Goal: Task Accomplishment & Management: Use online tool/utility

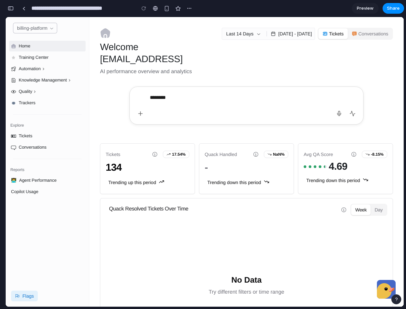
type textarea "*********"
type textarea "******"
type textarea "*"
type textarea "*********"
click at [338, 110] on button "button" at bounding box center [339, 113] width 11 height 11
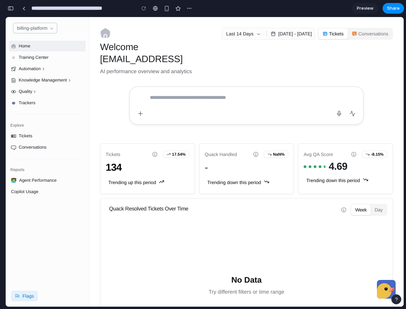
click at [357, 110] on button "button" at bounding box center [352, 113] width 11 height 11
click at [22, 8] on link at bounding box center [24, 8] width 10 height 10
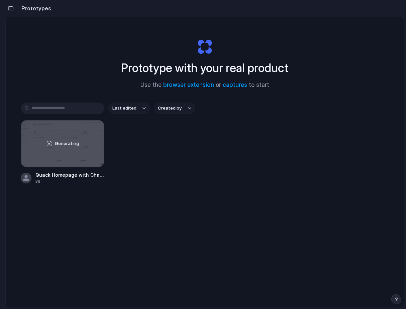
click at [11, 5] on button "button" at bounding box center [10, 8] width 11 height 11
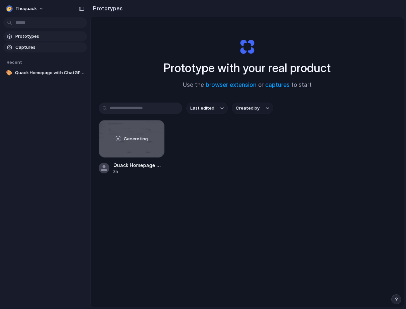
click at [24, 46] on span "Captures" at bounding box center [49, 47] width 69 height 7
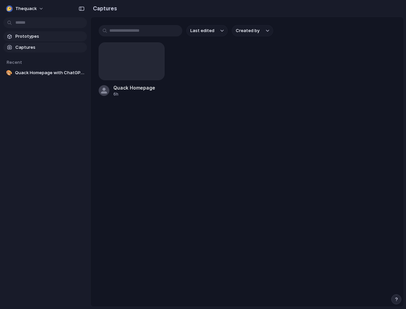
click at [23, 38] on span "Prototypes" at bounding box center [49, 36] width 69 height 7
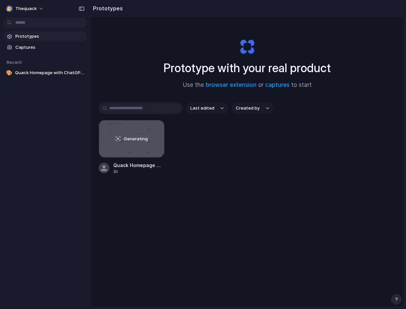
click at [23, 66] on section "Recent 🎨 Quack Homepage with ChatGPT Inquiry" at bounding box center [45, 65] width 90 height 26
click at [23, 71] on span "Quack Homepage with ChatGPT Inquiry" at bounding box center [49, 73] width 69 height 7
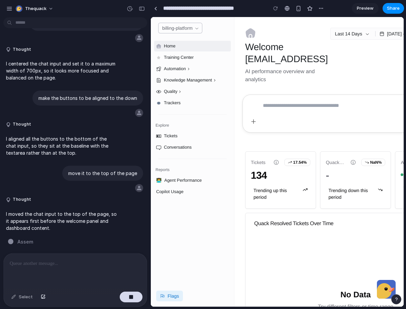
scroll to position [408, 0]
click at [11, 17] on div at bounding box center [75, 22] width 150 height 12
click at [142, 6] on button "button" at bounding box center [141, 8] width 11 height 11
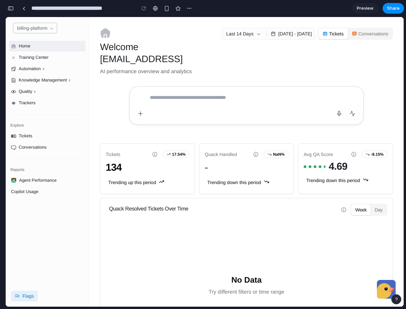
scroll to position [602, 0]
click at [43, 95] on div "Quality" at bounding box center [47, 91] width 77 height 11
click at [33, 92] on icon at bounding box center [34, 91] width 5 height 5
click at [40, 81] on div "Knowledge Management" at bounding box center [45, 80] width 53 height 5
click at [48, 69] on div "Automation" at bounding box center [47, 69] width 77 height 11
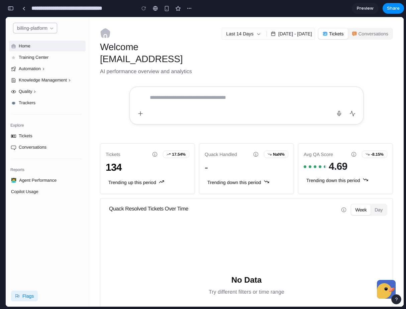
click at [45, 51] on div "Home Training Center Automation Knowledge Management Quality Trackers Explore T…" at bounding box center [47, 119] width 77 height 156
click at [36, 133] on div "Tickets" at bounding box center [47, 136] width 77 height 11
click at [36, 147] on div "Conversations" at bounding box center [33, 147] width 28 height 0
click at [36, 188] on div "Copilot Usage" at bounding box center [47, 192] width 77 height 11
click at [41, 177] on div "👨‍💻 Agent Performance" at bounding box center [47, 180] width 77 height 11
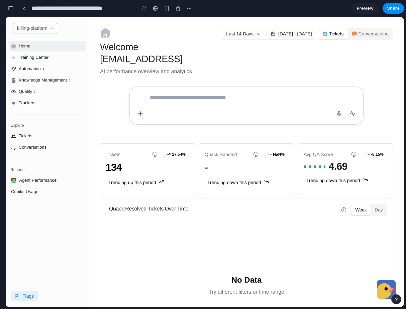
drag, startPoint x: 131, startPoint y: 166, endPoint x: 172, endPoint y: 155, distance: 42.3
click at [131, 166] on div "134" at bounding box center [148, 168] width 84 height 12
click at [149, 155] on button at bounding box center [154, 154] width 11 height 11
click at [187, 157] on div "17.54%" at bounding box center [176, 154] width 26 height 7
click at [155, 100] on textarea at bounding box center [240, 105] width 180 height 27
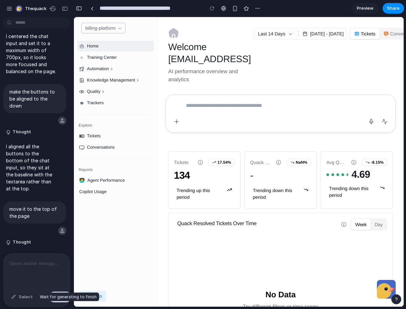
click at [10, 297] on div "Select" at bounding box center [22, 297] width 28 height 11
click at [14, 297] on div "Select" at bounding box center [22, 297] width 28 height 11
click at [21, 274] on div at bounding box center [37, 271] width 66 height 35
click at [60, 304] on div "Select" at bounding box center [37, 298] width 66 height 18
click at [60, 299] on div "button" at bounding box center [60, 297] width 5 height 5
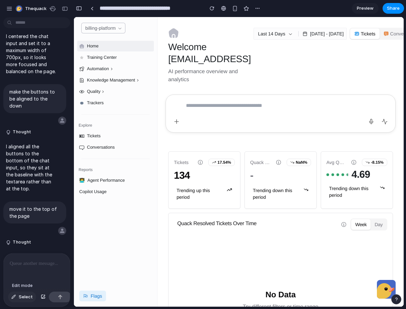
scroll to position [0, 0]
click at [22, 299] on span "Select" at bounding box center [26, 297] width 14 height 7
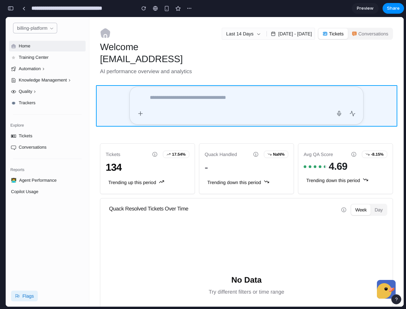
click at [179, 111] on div at bounding box center [238, 162] width 329 height 290
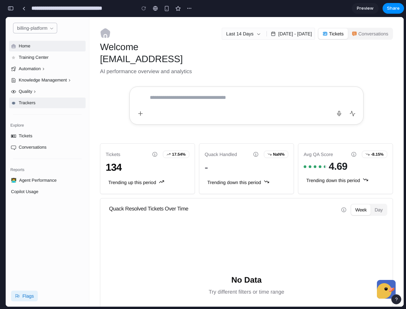
scroll to position [1152, 0]
click at [293, 30] on button "[DATE] - [DATE]" at bounding box center [291, 33] width 46 height 11
click at [247, 40] on div "Welcome [EMAIL_ADDRESS] AI performance overview and analytics Last 14 Days [DAT…" at bounding box center [246, 52] width 314 height 48
click at [359, 34] on button "Conversations" at bounding box center [370, 33] width 45 height 11
click at [331, 32] on button "Tickets" at bounding box center [332, 33] width 29 height 11
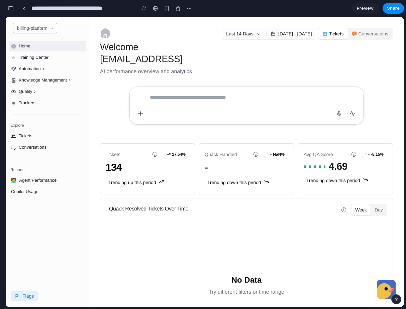
click at [250, 32] on button "Last 14 Days" at bounding box center [243, 33] width 43 height 11
click at [242, 50] on div "Welcome [EMAIL_ADDRESS] AI performance overview and analytics Last 14 Days [DAT…" at bounding box center [246, 52] width 314 height 48
click at [42, 55] on div "Training Center" at bounding box center [47, 57] width 77 height 11
click at [45, 30] on button "billing-platform" at bounding box center [35, 28] width 44 height 11
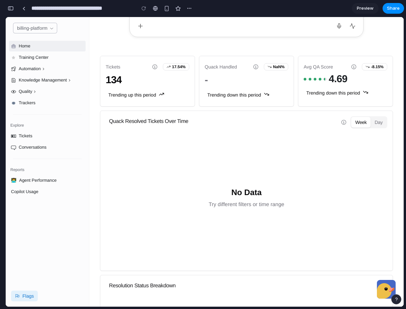
scroll to position [0, 0]
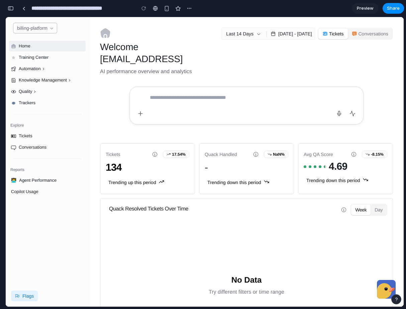
click at [77, 8] on input "**********" at bounding box center [81, 8] width 103 height 12
click at [14, 9] on button "button" at bounding box center [10, 8] width 11 height 11
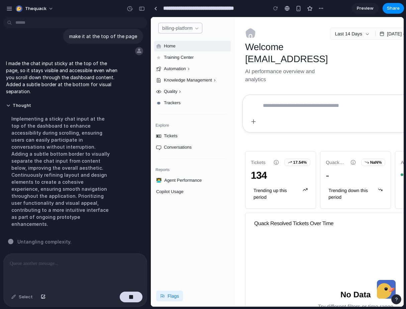
click at [164, 43] on div "Home" at bounding box center [192, 46] width 77 height 11
